Goal: Answer question/provide support

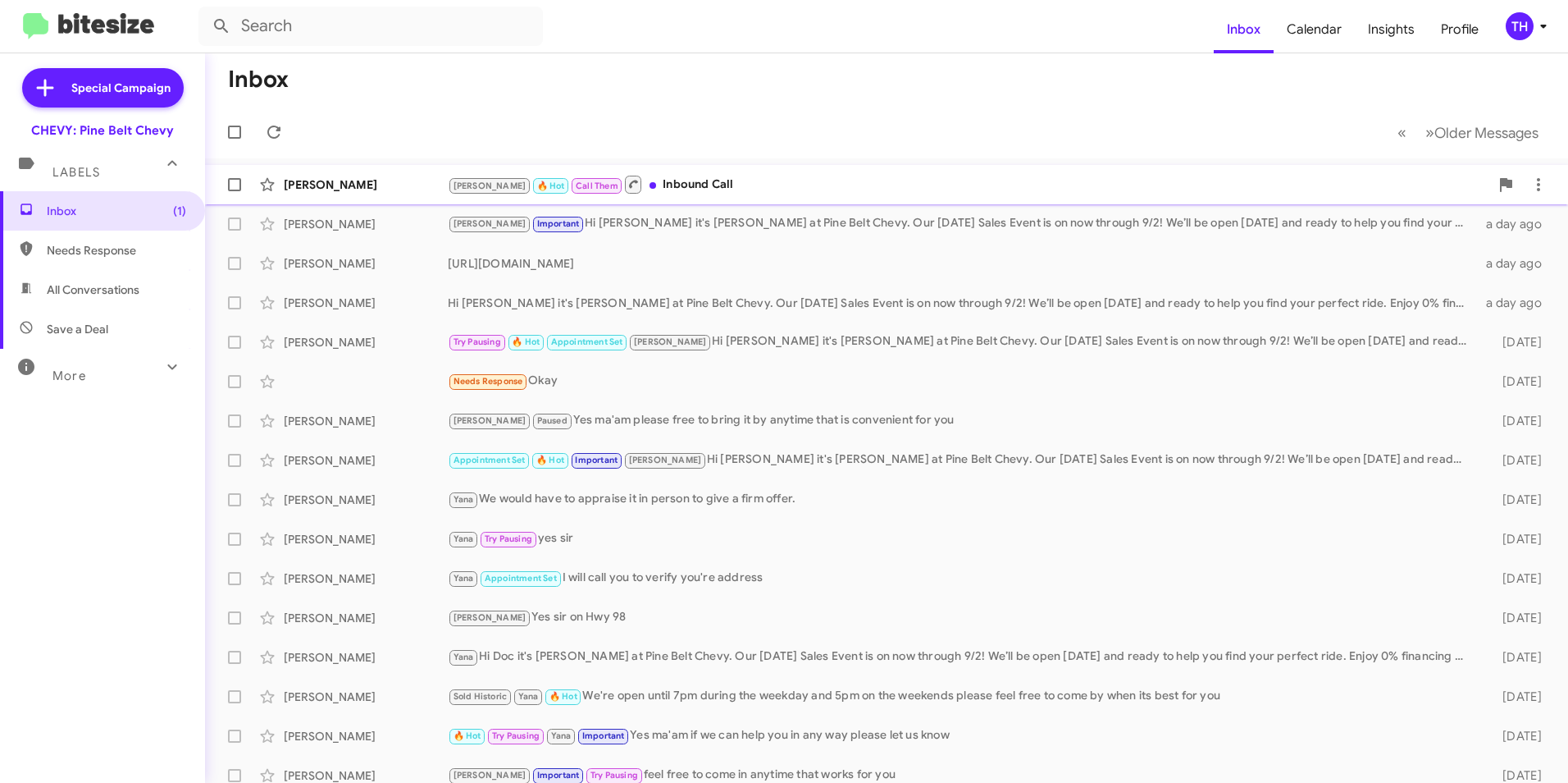
click at [369, 179] on div "[PERSON_NAME]" at bounding box center [365, 184] width 164 height 16
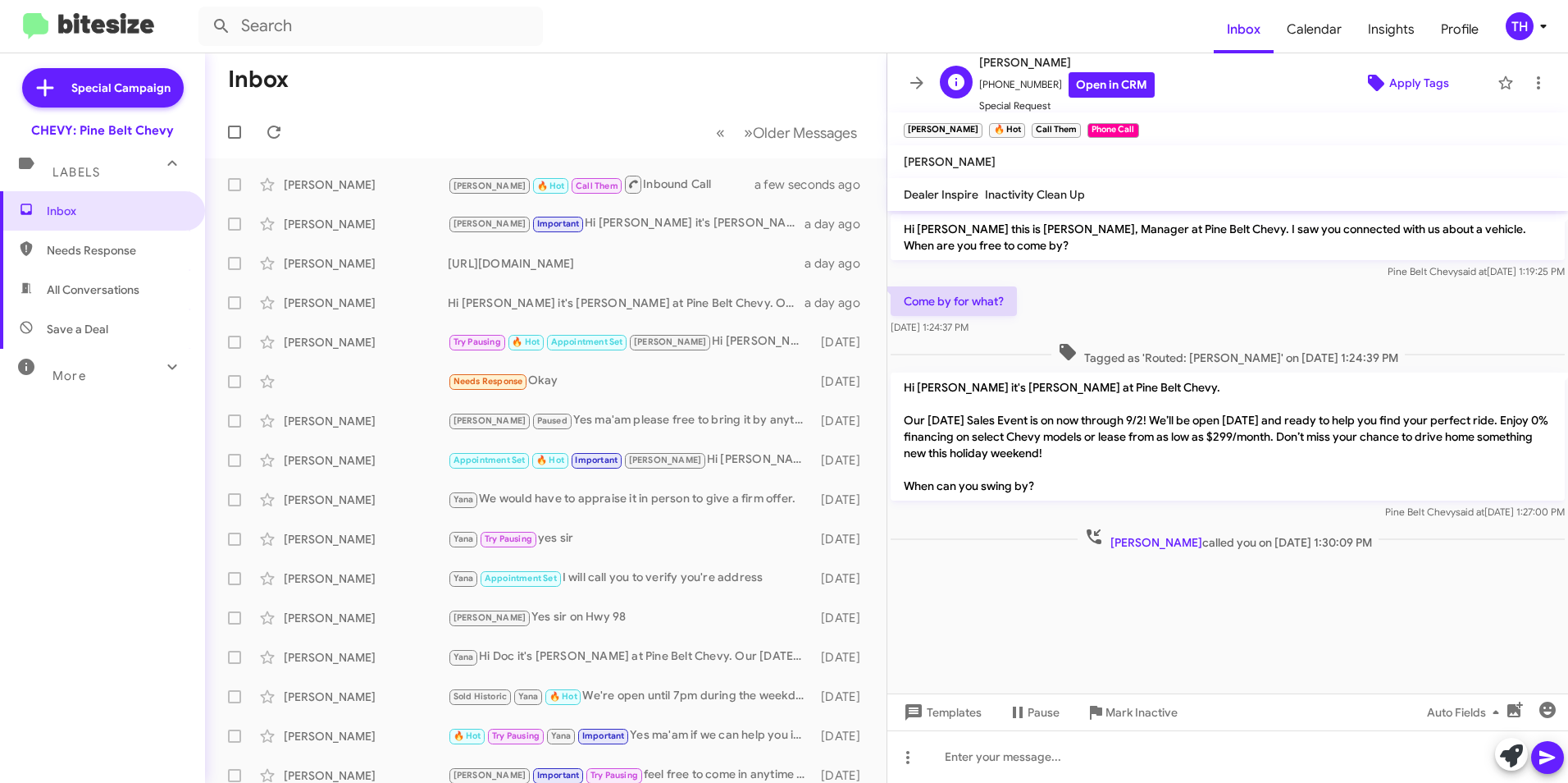
click at [1396, 84] on span "Apply Tags" at bounding box center [1419, 83] width 60 height 29
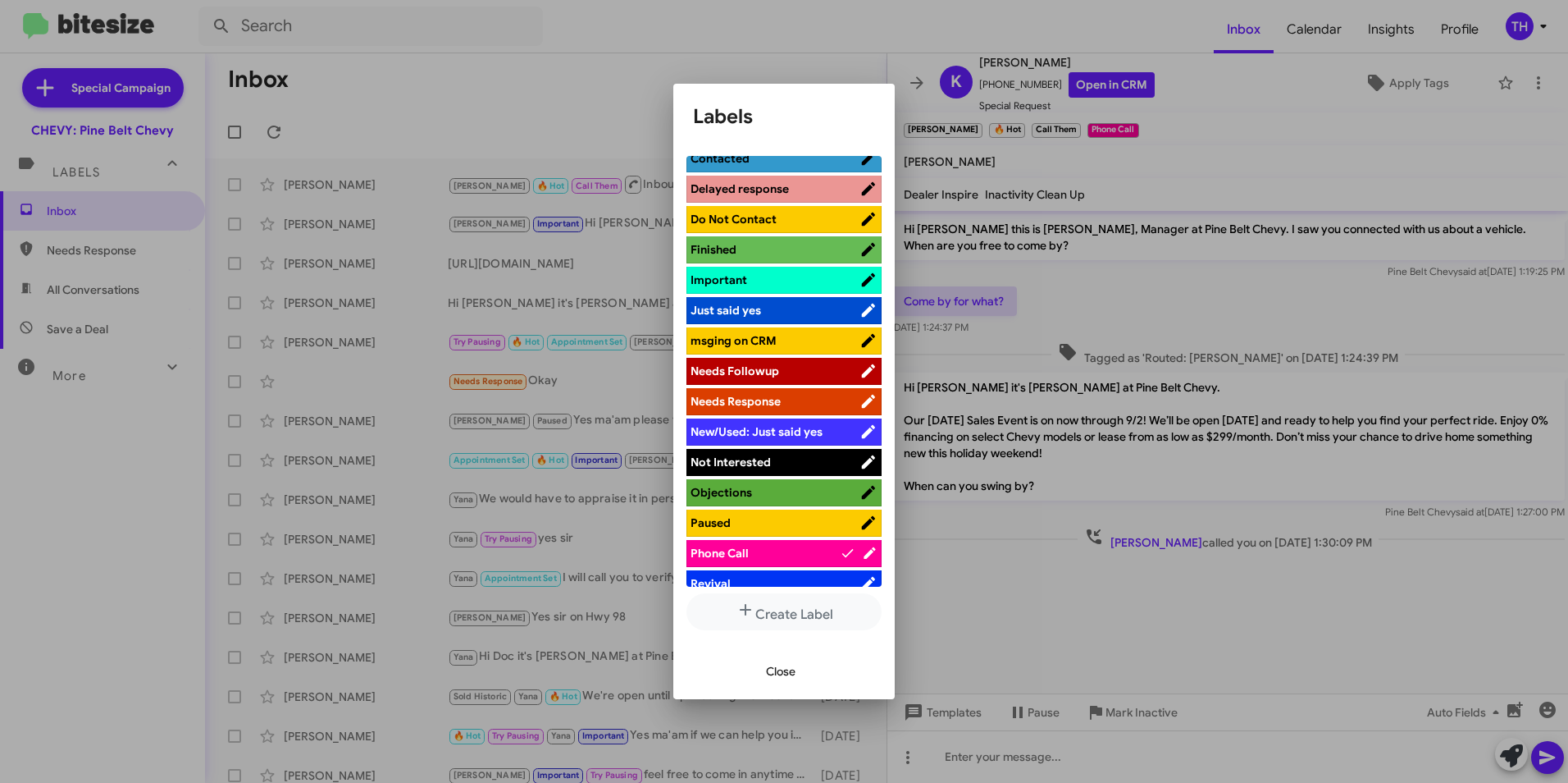
scroll to position [493, 0]
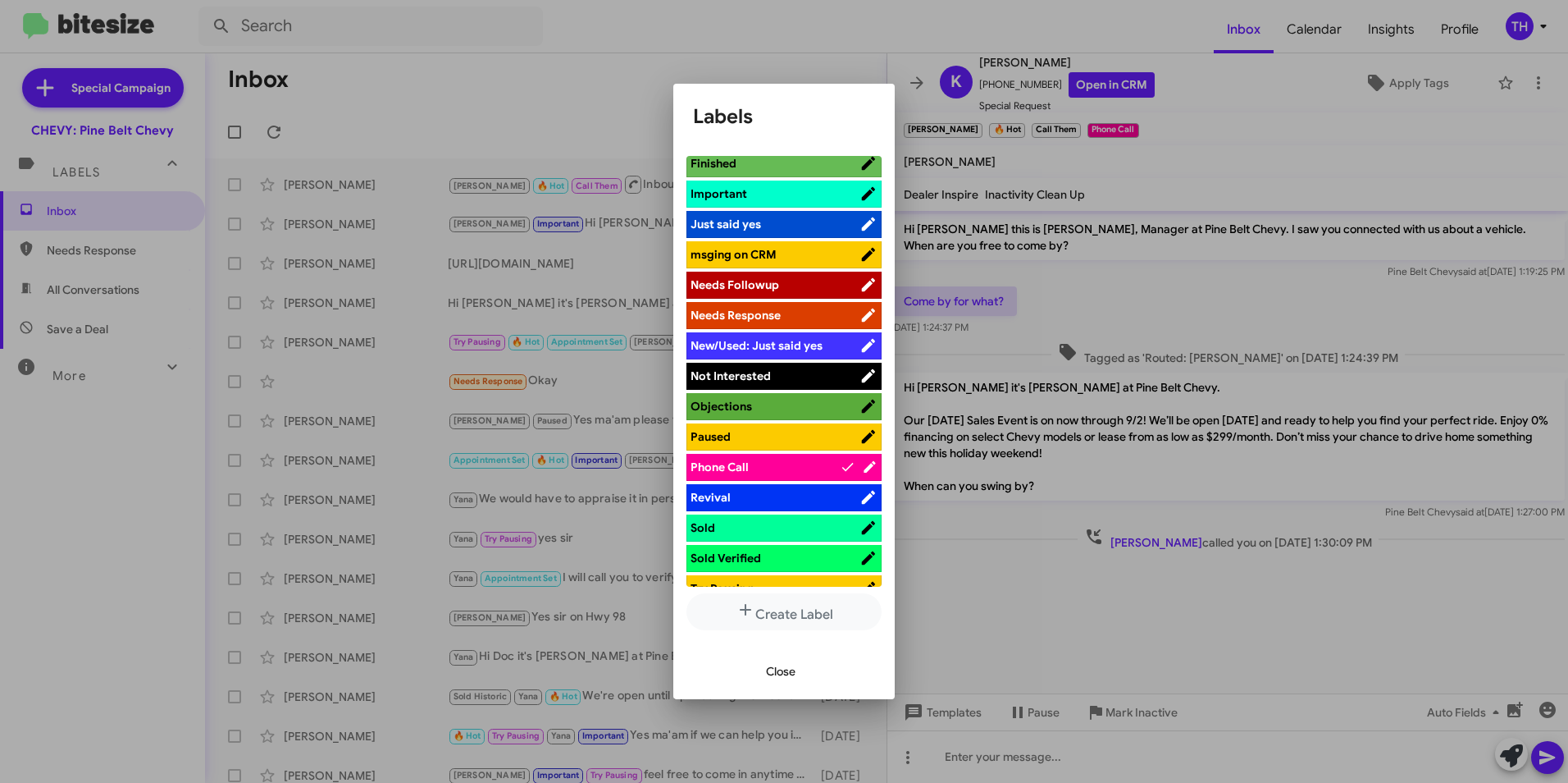
click at [733, 562] on span "Sold Verified" at bounding box center [725, 558] width 70 height 15
click at [791, 676] on span "Close" at bounding box center [781, 671] width 29 height 29
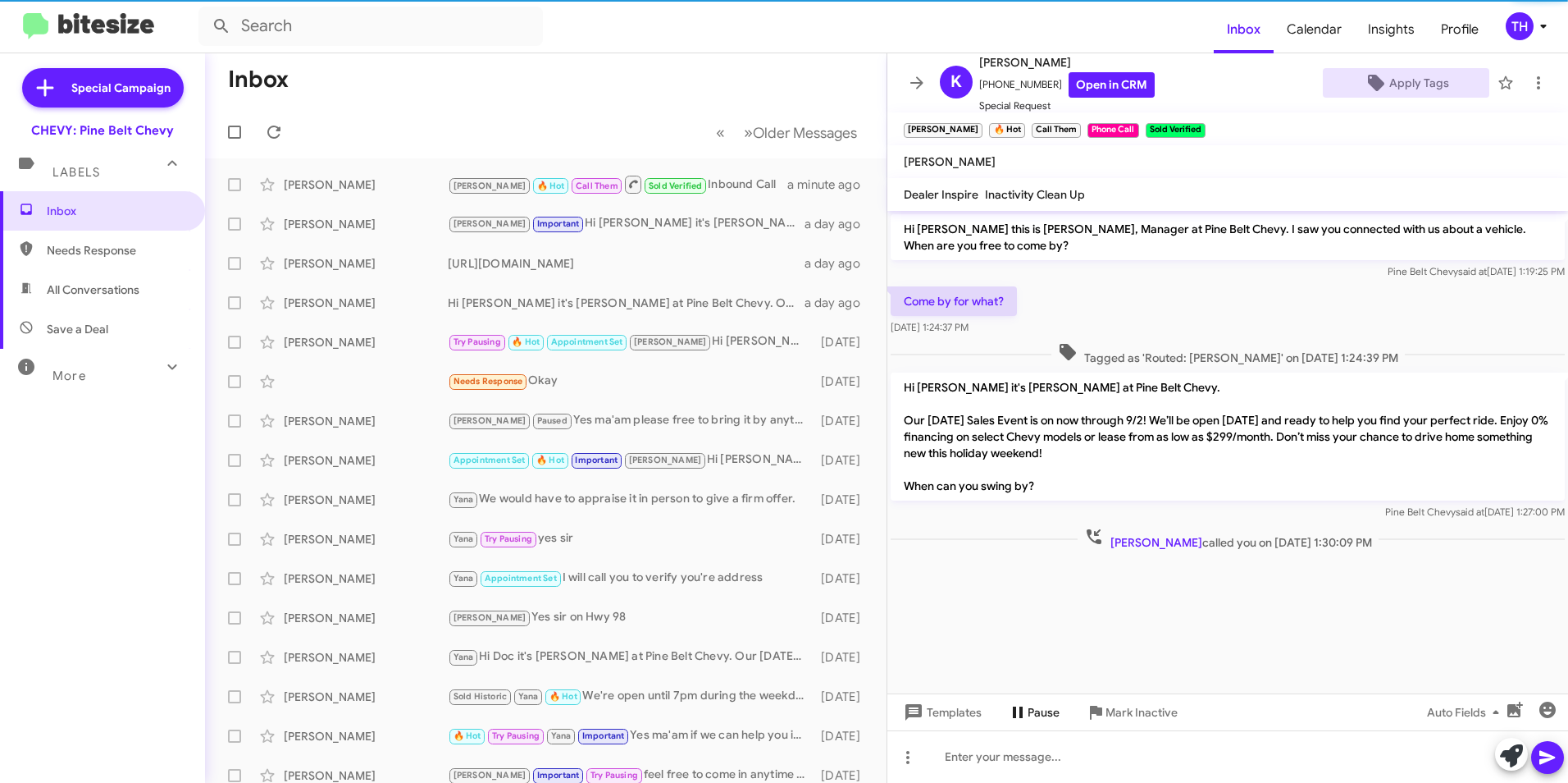
click at [1038, 716] on span "Pause" at bounding box center [1043, 712] width 32 height 29
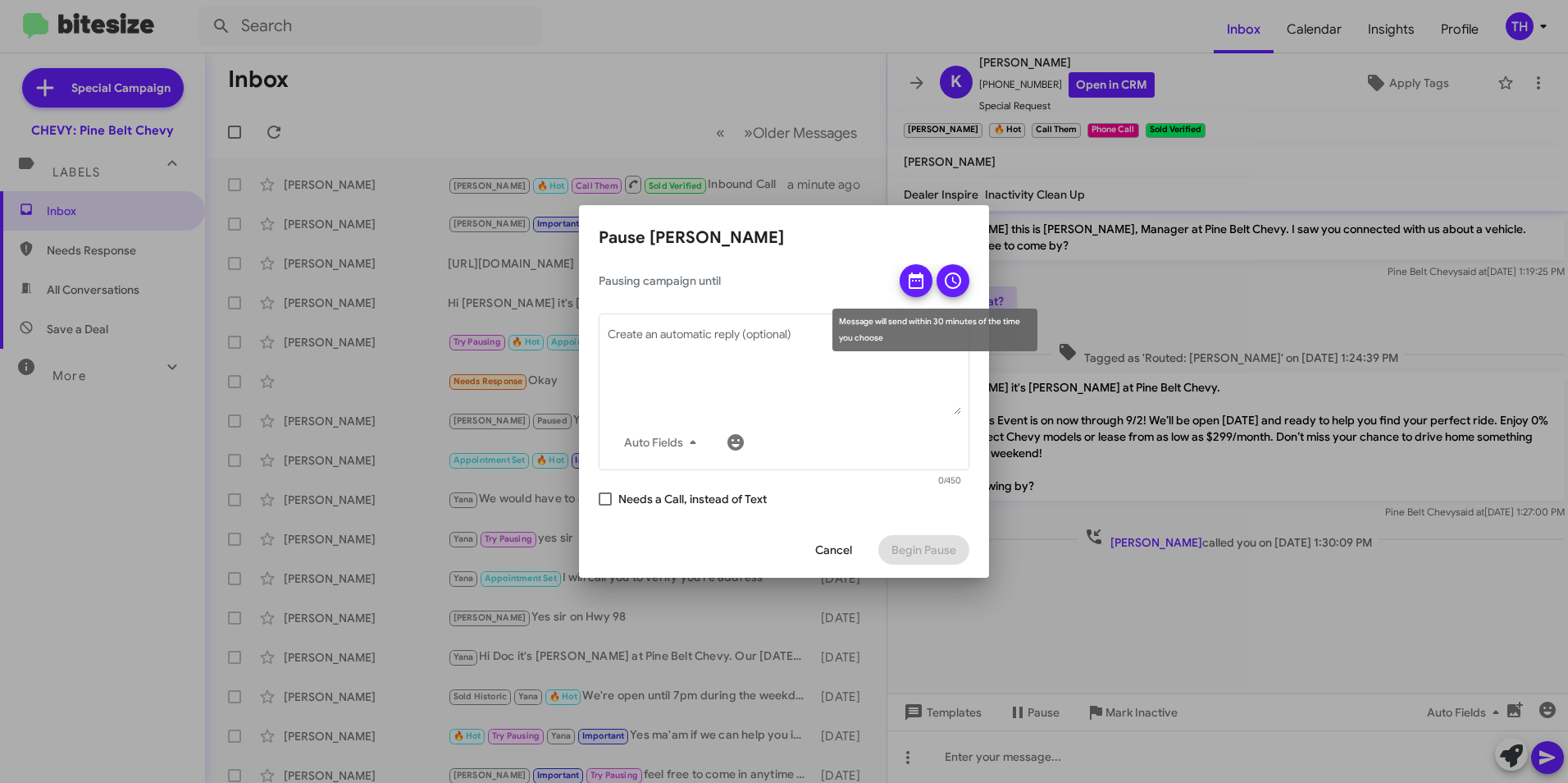
click at [947, 282] on icon at bounding box center [953, 280] width 20 height 20
click at [928, 284] on button at bounding box center [916, 281] width 33 height 33
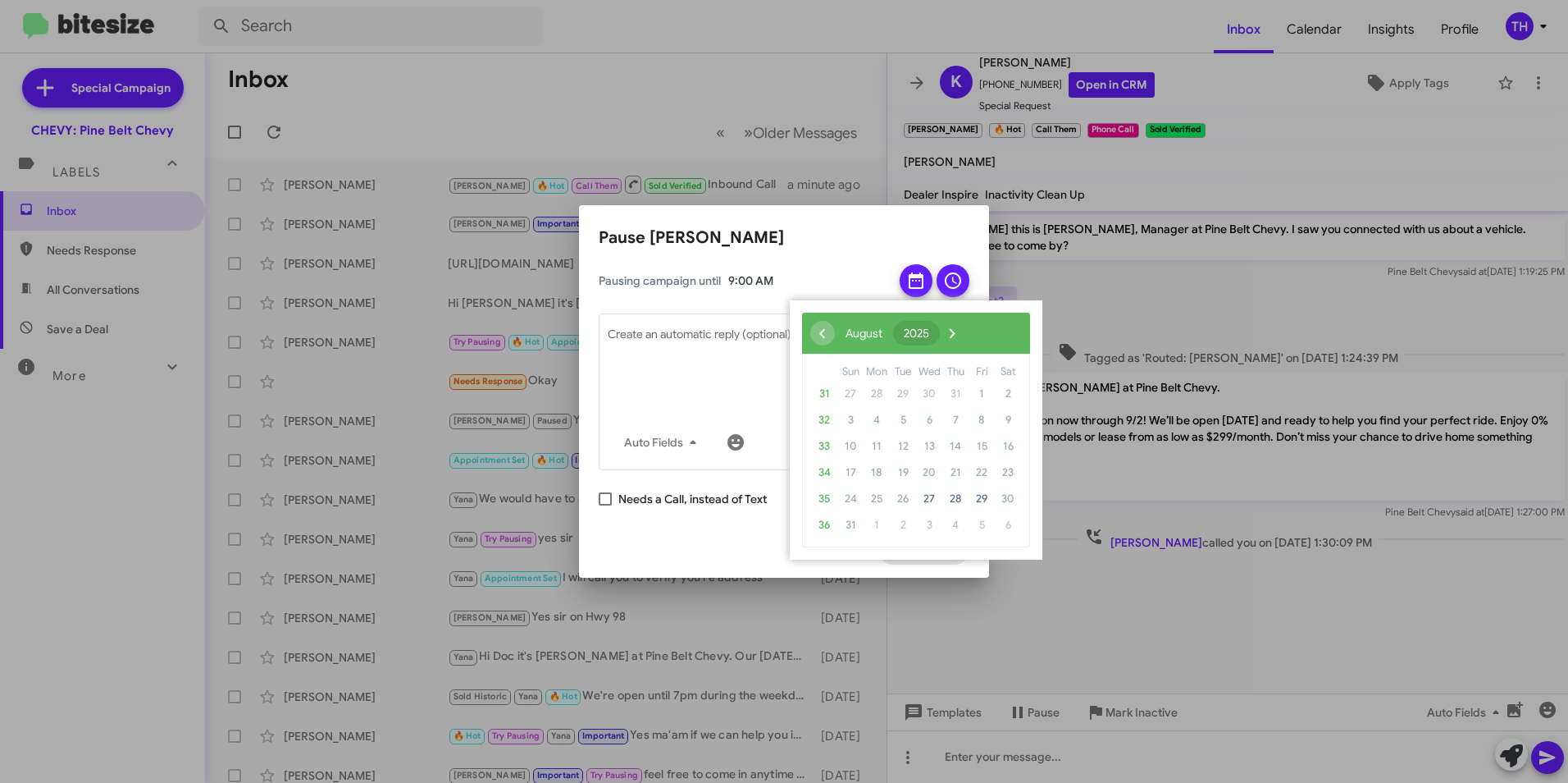
click at [929, 333] on span "2025" at bounding box center [916, 333] width 25 height 15
click at [889, 470] on span "2027" at bounding box center [890, 470] width 38 height 38
click at [843, 469] on span "2026" at bounding box center [837, 470] width 38 height 38
click at [1004, 430] on span "2025" at bounding box center [995, 426] width 38 height 38
click at [829, 570] on div "Cancel Begin Pause" at bounding box center [784, 550] width 371 height 55
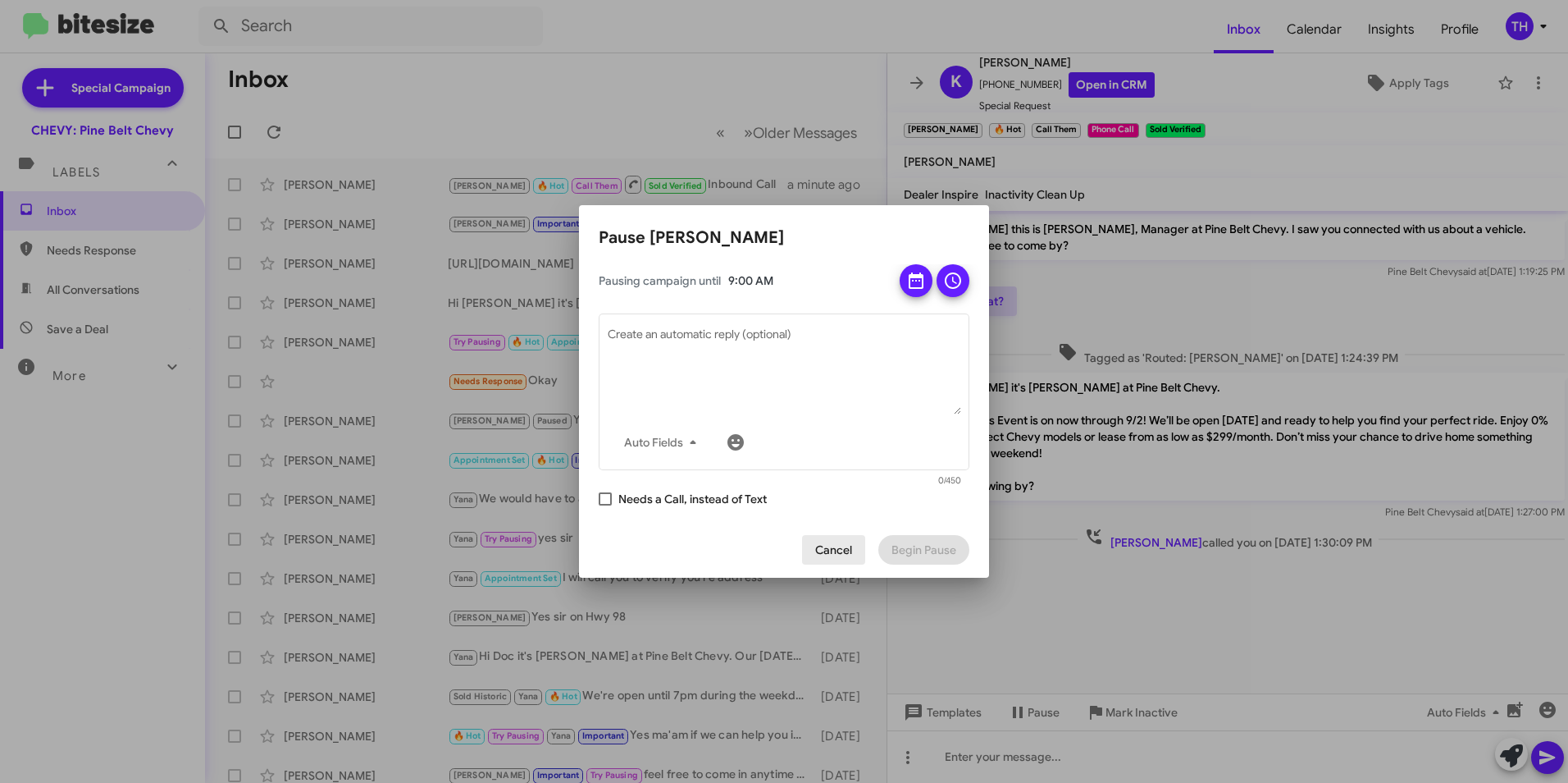
click at [843, 557] on span "Cancel" at bounding box center [833, 550] width 37 height 29
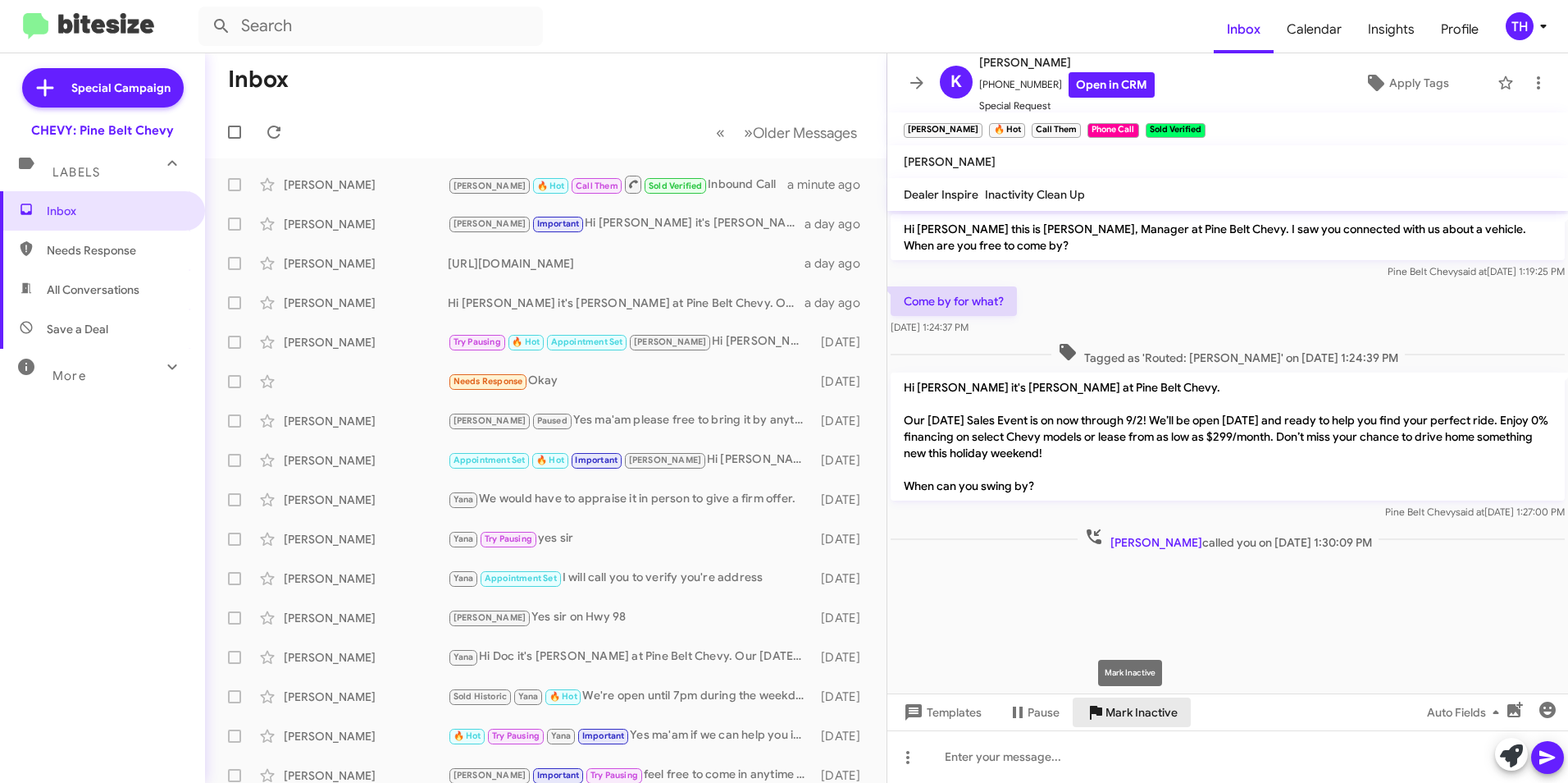
click at [1152, 711] on span "Mark Inactive" at bounding box center [1141, 712] width 72 height 29
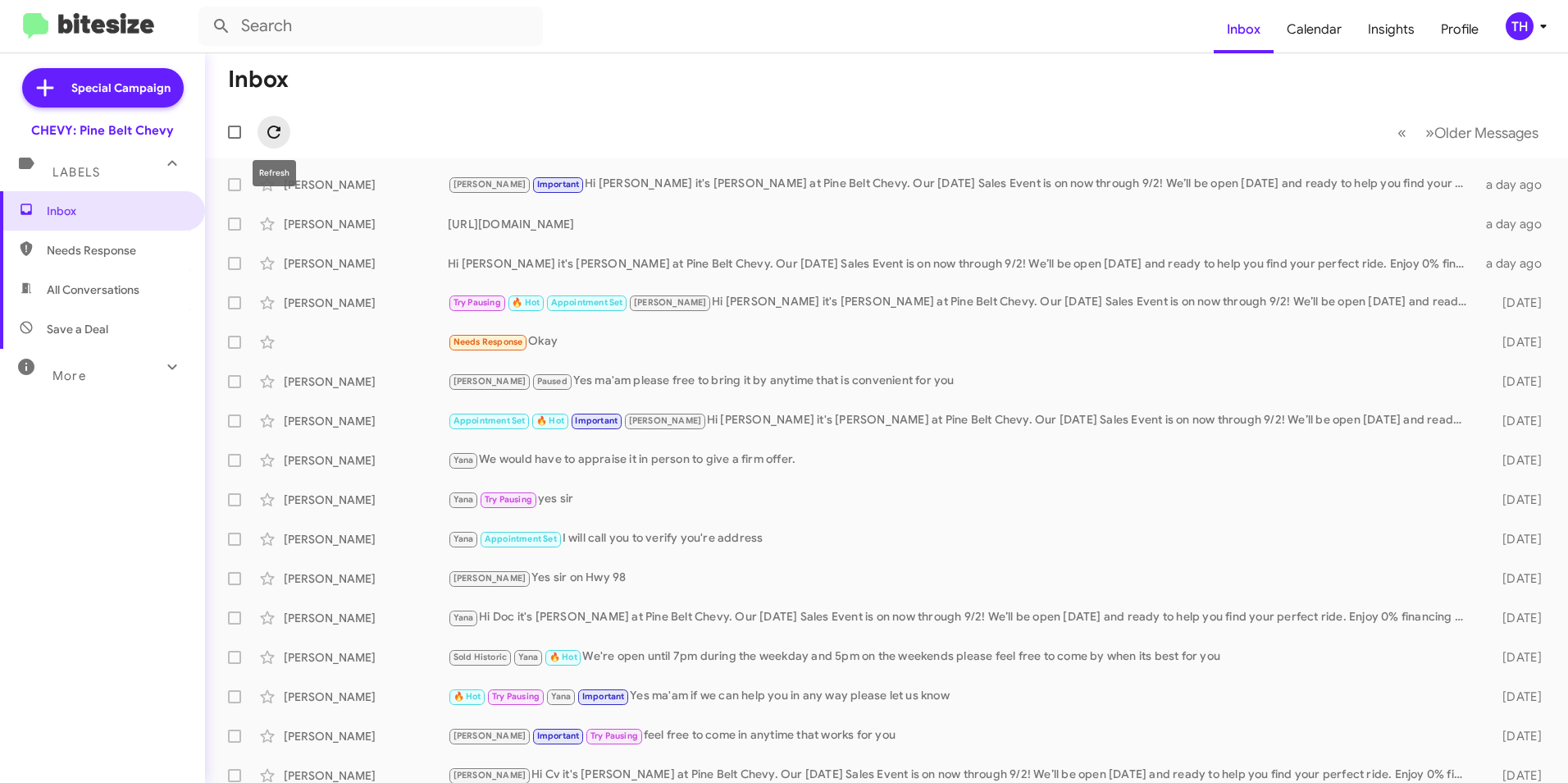
click at [270, 119] on button at bounding box center [274, 132] width 33 height 33
